Goal: Check status: Check status

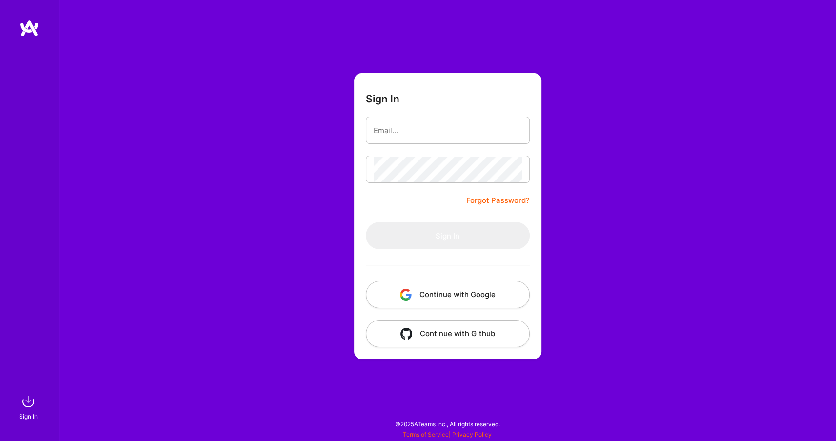
click at [427, 295] on button "Continue with Google" at bounding box center [448, 294] width 164 height 27
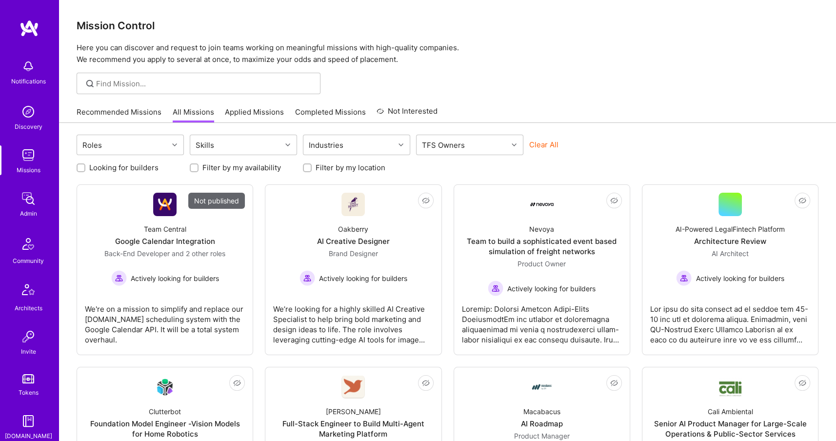
click at [24, 200] on img at bounding box center [29, 199] width 20 height 20
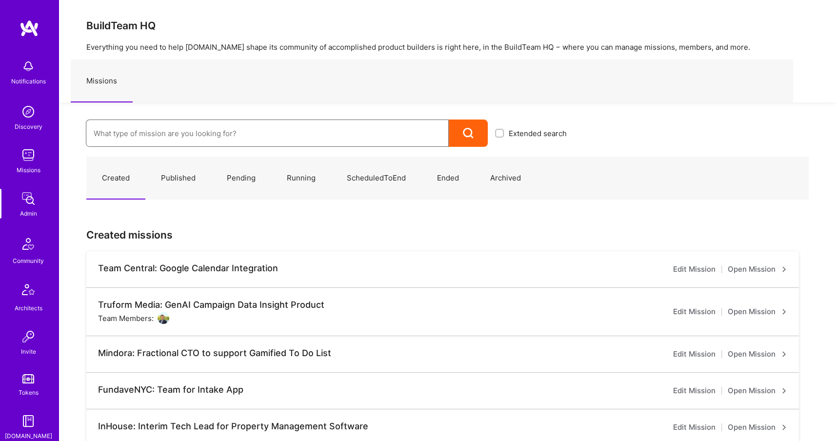
click at [214, 128] on input at bounding box center [267, 133] width 347 height 25
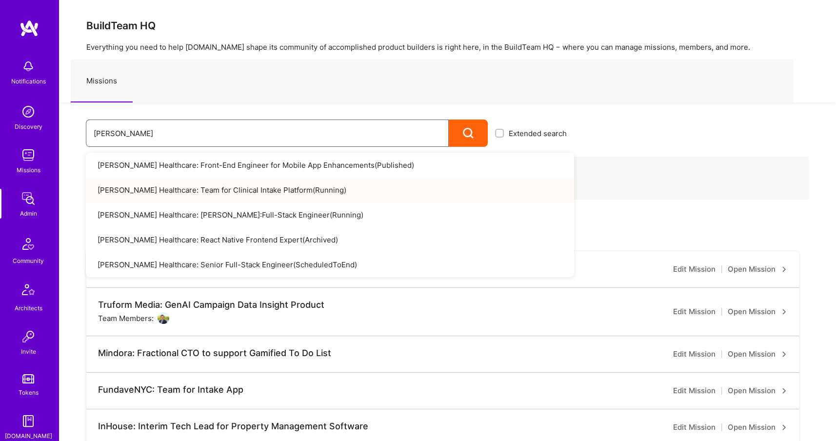
type input "[PERSON_NAME]"
click at [293, 194] on link "[PERSON_NAME] Healthcare: Team for Clinical Intake Platform ( Running )" at bounding box center [330, 190] width 488 height 25
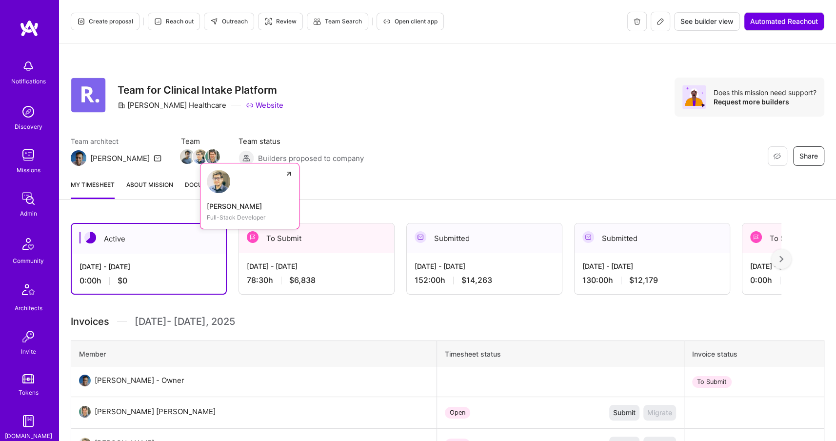
click at [193, 158] on img at bounding box center [200, 156] width 15 height 15
click at [179, 162] on div "Team architect [PERSON_NAME] Team Team status Builders proposed to company" at bounding box center [217, 151] width 293 height 30
click at [205, 156] on img at bounding box center [212, 156] width 15 height 15
